Goal: Information Seeking & Learning: Learn about a topic

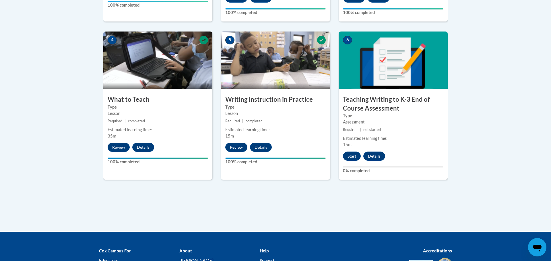
scroll to position [338, 0]
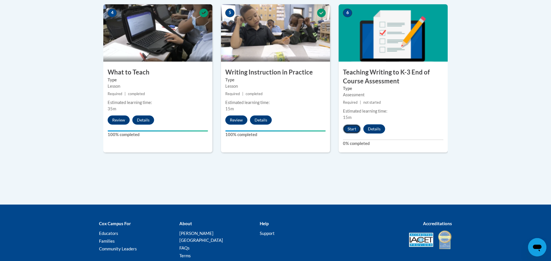
click at [349, 131] on button "Start" at bounding box center [352, 128] width 18 height 9
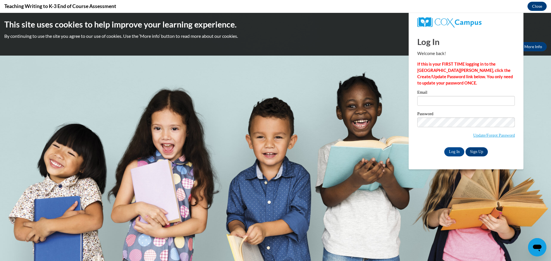
scroll to position [0, 0]
type input "jenna.siegler@traverschool.org"
click at [457, 153] on input "Log In" at bounding box center [454, 151] width 20 height 9
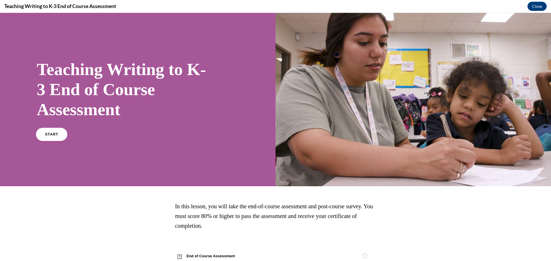
click at [55, 133] on span "START" at bounding box center [51, 134] width 13 height 4
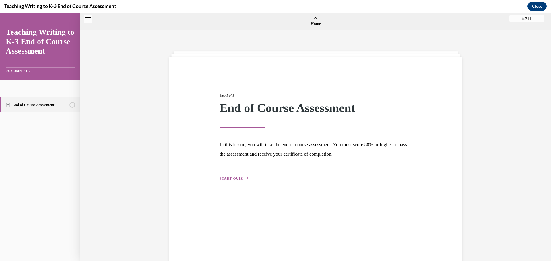
scroll to position [18, 0]
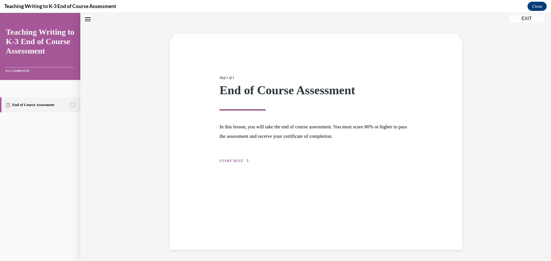
click at [229, 161] on span "START QUIZ" at bounding box center [231, 161] width 24 height 4
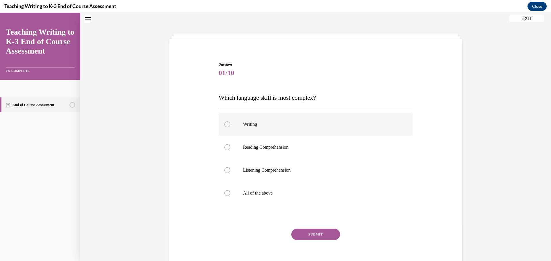
click at [247, 125] on p "Writing" at bounding box center [320, 125] width 155 height 6
click at [230, 125] on input "Writing" at bounding box center [227, 125] width 6 height 6
radio input "true"
click at [311, 237] on button "SUBMIT" at bounding box center [315, 234] width 49 height 11
click at [344, 197] on label "All of the above" at bounding box center [315, 193] width 194 height 23
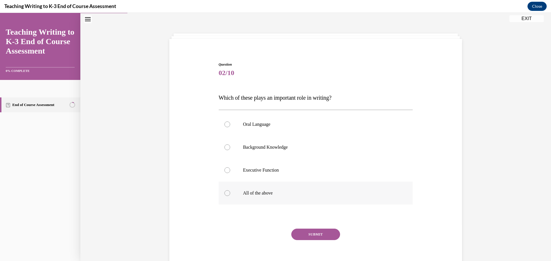
click at [230, 196] on input "All of the above" at bounding box center [227, 193] width 6 height 6
radio input "true"
click at [327, 230] on button "SUBMIT" at bounding box center [315, 234] width 49 height 11
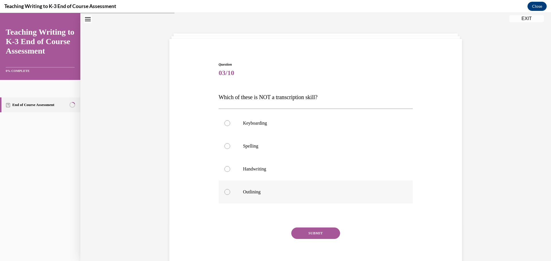
click at [316, 192] on p "Outlining" at bounding box center [320, 192] width 155 height 6
click at [230, 192] on input "Outlining" at bounding box center [227, 192] width 6 height 6
radio input "true"
click at [305, 236] on button "SUBMIT" at bounding box center [315, 233] width 49 height 11
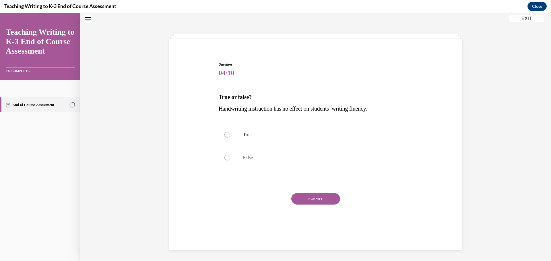
click at [276, 160] on p "False" at bounding box center [320, 158] width 155 height 6
click at [230, 160] on input "False" at bounding box center [227, 158] width 6 height 6
radio input "true"
click at [308, 198] on button "SUBMIT" at bounding box center [315, 198] width 49 height 11
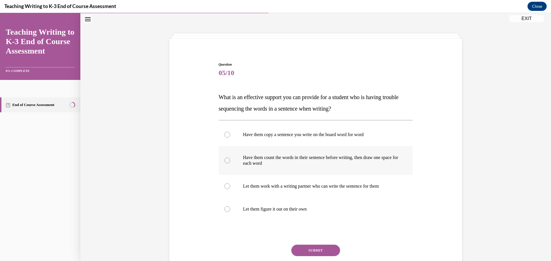
click at [327, 160] on p "Have them count the words in their sentence before writing, then draw one space…" at bounding box center [320, 160] width 155 height 11
click at [230, 160] on input "Have them count the words in their sentence before writing, then draw one space…" at bounding box center [227, 161] width 6 height 6
radio input "true"
click at [311, 248] on button "SUBMIT" at bounding box center [315, 250] width 49 height 11
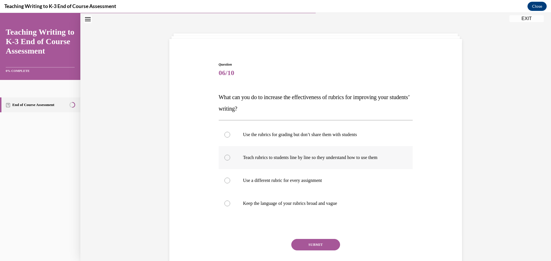
click at [312, 153] on label "Teach rubrics to students line by line so they understand how to use them" at bounding box center [315, 157] width 194 height 23
click at [230, 155] on input "Teach rubrics to students line by line so they understand how to use them" at bounding box center [227, 158] width 6 height 6
radio input "true"
click at [312, 246] on button "SUBMIT" at bounding box center [315, 244] width 49 height 11
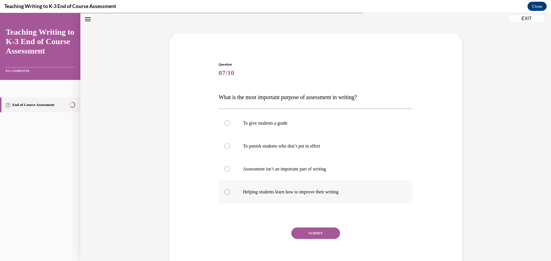
click at [323, 190] on p "Helping students learn how to improve their writing" at bounding box center [320, 192] width 155 height 6
click at [230, 190] on input "Helping students learn how to improve their writing" at bounding box center [227, 192] width 6 height 6
radio input "true"
click at [320, 234] on button "SUBMIT" at bounding box center [315, 233] width 49 height 11
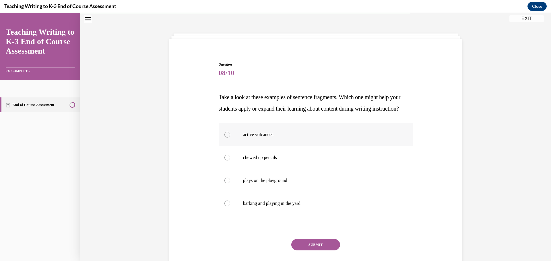
click at [301, 146] on label "active volcanoes" at bounding box center [315, 134] width 194 height 23
click at [230, 138] on input "active volcanoes" at bounding box center [227, 135] width 6 height 6
radio input "true"
click at [314, 251] on button "SUBMIT" at bounding box center [315, 244] width 49 height 11
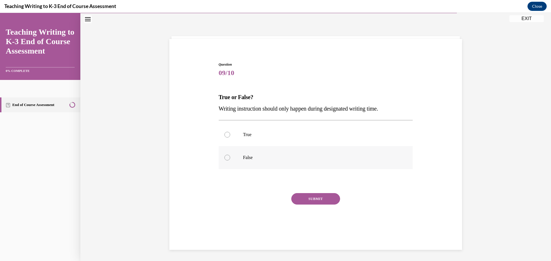
click at [290, 163] on label "False" at bounding box center [315, 157] width 194 height 23
click at [230, 161] on input "False" at bounding box center [227, 158] width 6 height 6
radio input "true"
click at [307, 197] on button "SUBMIT" at bounding box center [315, 198] width 49 height 11
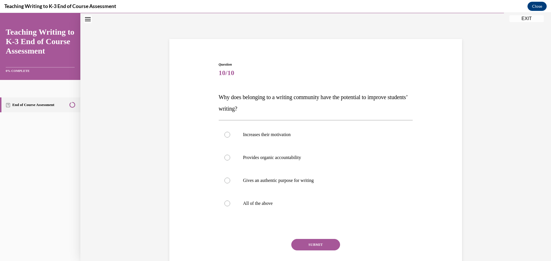
click at [307, 197] on label "All of the above" at bounding box center [315, 203] width 194 height 23
click at [230, 201] on input "All of the above" at bounding box center [227, 204] width 6 height 6
radio input "true"
click at [315, 243] on button "SUBMIT" at bounding box center [315, 244] width 49 height 11
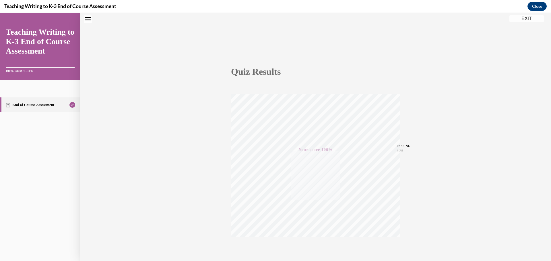
scroll to position [46, 0]
click at [522, 17] on button "EXIT" at bounding box center [526, 18] width 34 height 7
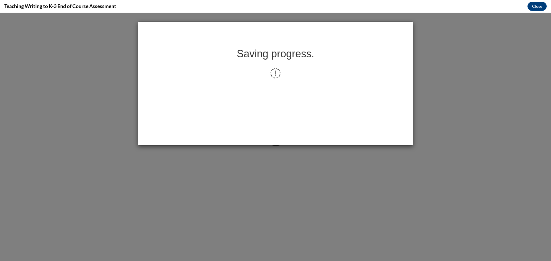
scroll to position [0, 0]
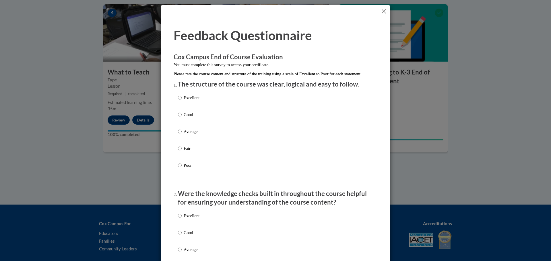
click at [196, 118] on p "Good" at bounding box center [192, 115] width 16 height 6
click at [182, 118] on input "Good" at bounding box center [180, 115] width 4 height 6
radio input "true"
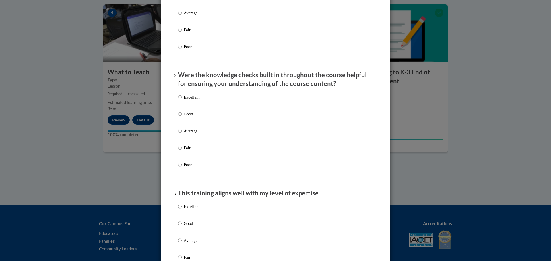
click at [196, 117] on p "Good" at bounding box center [192, 114] width 16 height 6
click at [182, 117] on input "Good" at bounding box center [180, 114] width 4 height 6
radio input "true"
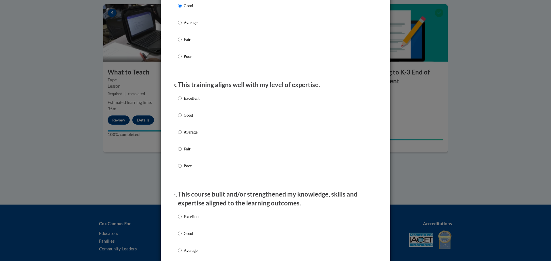
click at [196, 118] on p "Good" at bounding box center [192, 115] width 16 height 6
click at [182, 118] on input "Good" at bounding box center [180, 115] width 4 height 6
radio input "true"
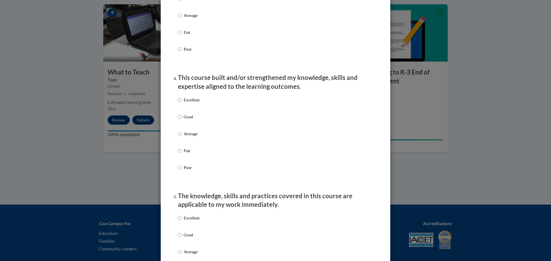
click at [196, 120] on p "Good" at bounding box center [192, 117] width 16 height 6
click at [182, 120] on input "Good" at bounding box center [180, 117] width 4 height 6
radio input "true"
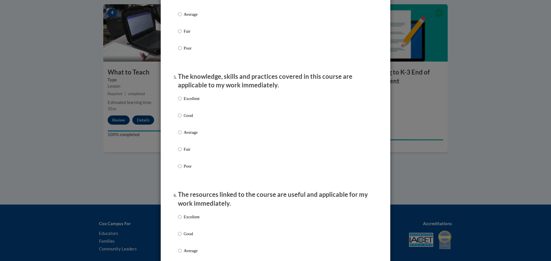
click at [196, 119] on p "Good" at bounding box center [192, 115] width 16 height 6
click at [182, 119] on input "Good" at bounding box center [180, 115] width 4 height 6
radio input "true"
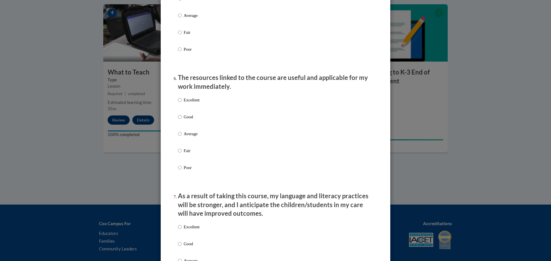
click at [196, 120] on p "Good" at bounding box center [192, 117] width 16 height 6
click at [182, 120] on input "Good" at bounding box center [180, 117] width 4 height 6
radio input "true"
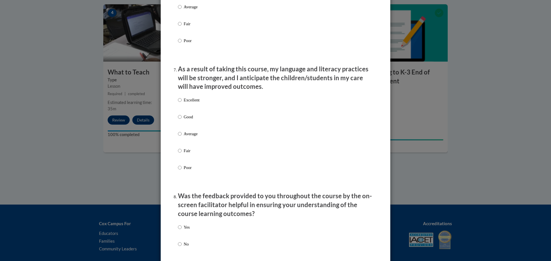
click at [196, 120] on p "Good" at bounding box center [192, 117] width 16 height 6
click at [182, 120] on input "Good" at bounding box center [180, 117] width 4 height 6
radio input "true"
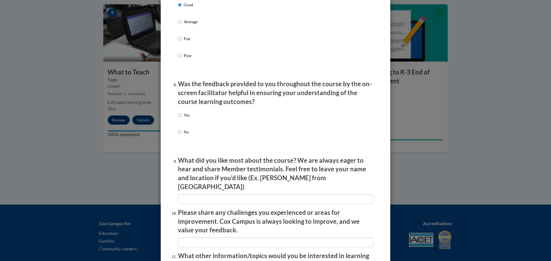
scroll to position [819, 0]
click at [184, 120] on div "Yes No" at bounding box center [275, 131] width 195 height 43
click at [184, 119] on p "Yes" at bounding box center [187, 116] width 6 height 6
click at [182, 119] on input "Yes" at bounding box center [180, 116] width 4 height 6
radio input "true"
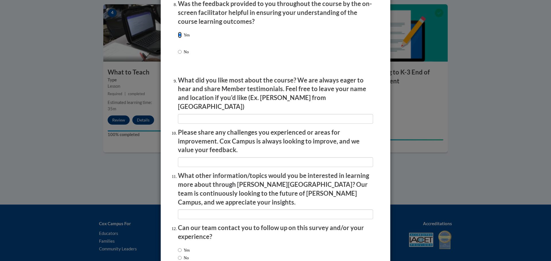
scroll to position [930, 0]
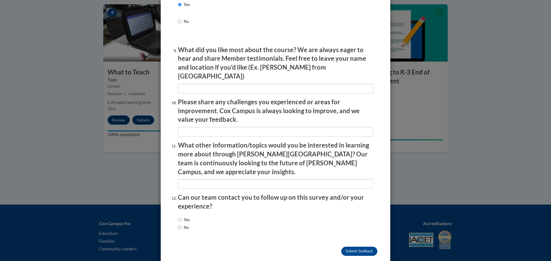
click at [184, 225] on label "No" at bounding box center [183, 228] width 11 height 6
click at [182, 225] on input "No" at bounding box center [180, 228] width 4 height 6
radio input "true"
click at [368, 247] on input "Submit feedback" at bounding box center [359, 251] width 36 height 9
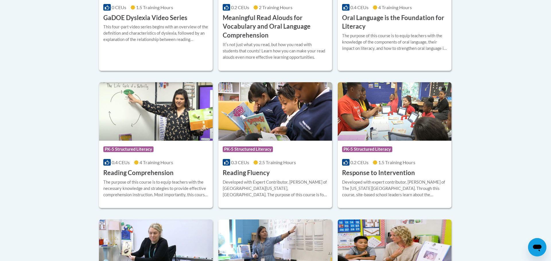
scroll to position [475, 0]
click at [141, 141] on div "Course Category: PK-5 Structured Literacy 0.4 CEUs 4 Training Hours COURSE Read…" at bounding box center [156, 159] width 114 height 37
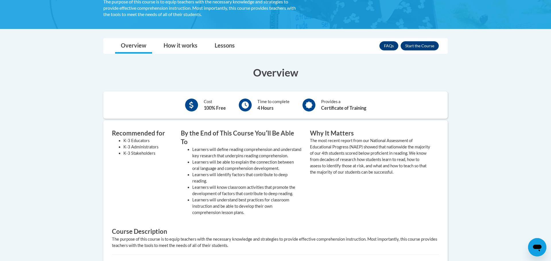
scroll to position [120, 0]
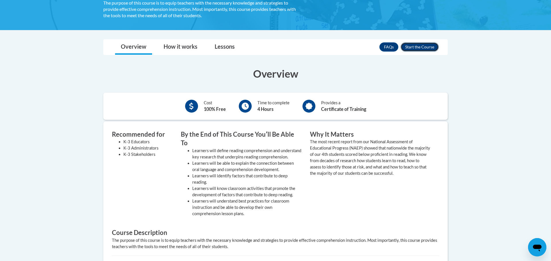
click at [417, 45] on button "Enroll" at bounding box center [419, 46] width 38 height 9
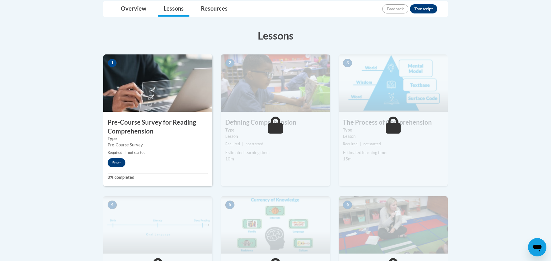
scroll to position [139, 0]
click at [111, 163] on button "Start" at bounding box center [117, 162] width 18 height 9
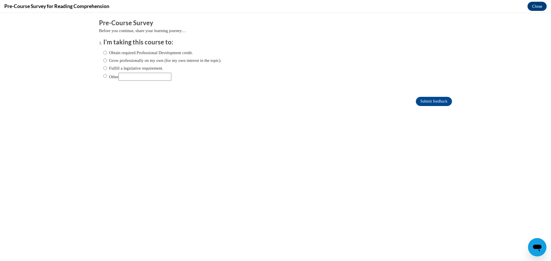
scroll to position [0, 0]
click at [121, 69] on label "Fulfill a legislative requirement." at bounding box center [133, 68] width 60 height 6
click at [107, 69] on input "Fulfill a legislative requirement." at bounding box center [105, 68] width 4 height 6
radio input "true"
click at [417, 102] on input "Submit feedback" at bounding box center [433, 101] width 36 height 9
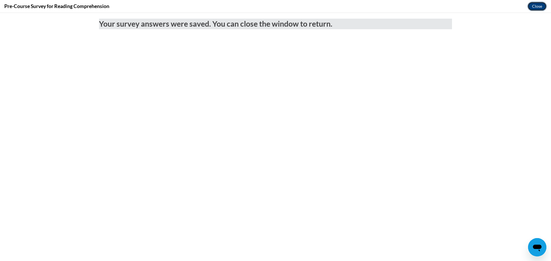
click at [536, 4] on button "Close" at bounding box center [536, 6] width 19 height 9
